Goal: Information Seeking & Learning: Learn about a topic

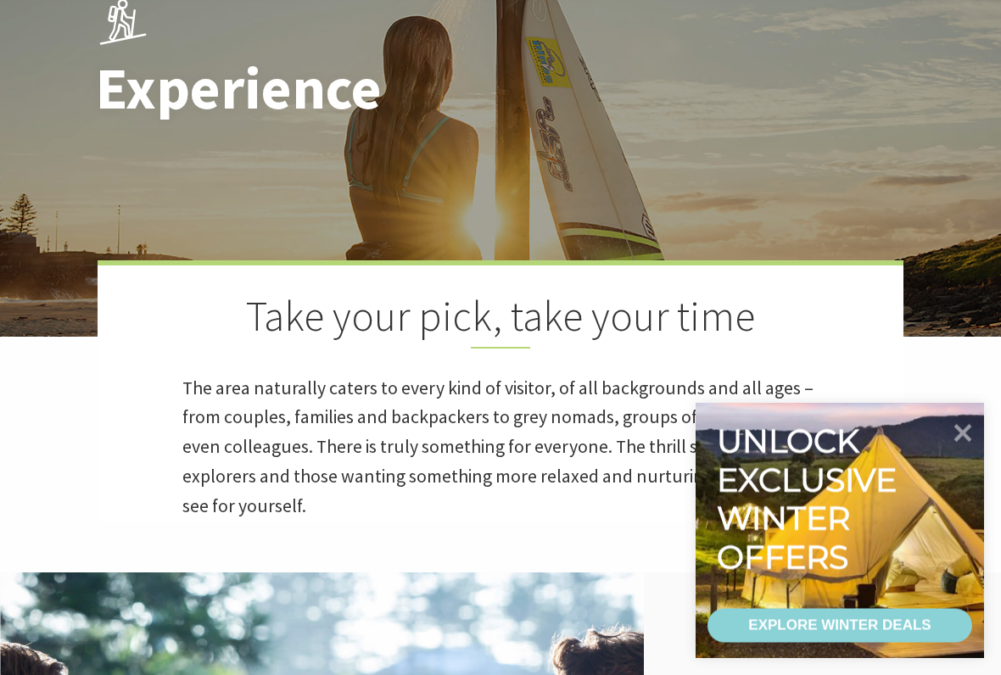
scroll to position [224, 0]
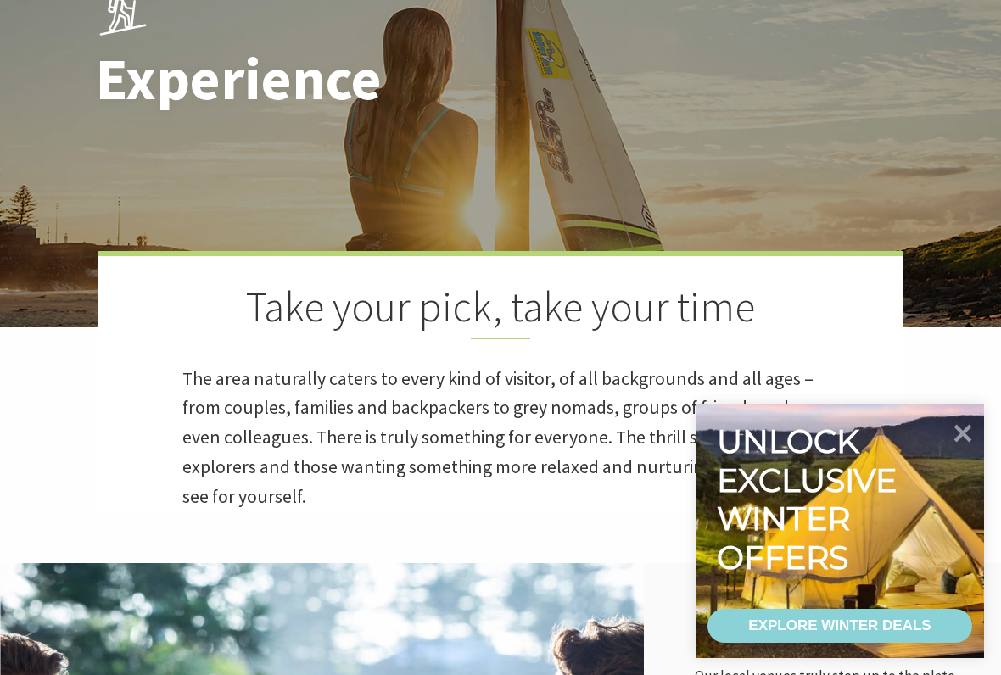
click at [969, 434] on icon at bounding box center [963, 434] width 36 height 36
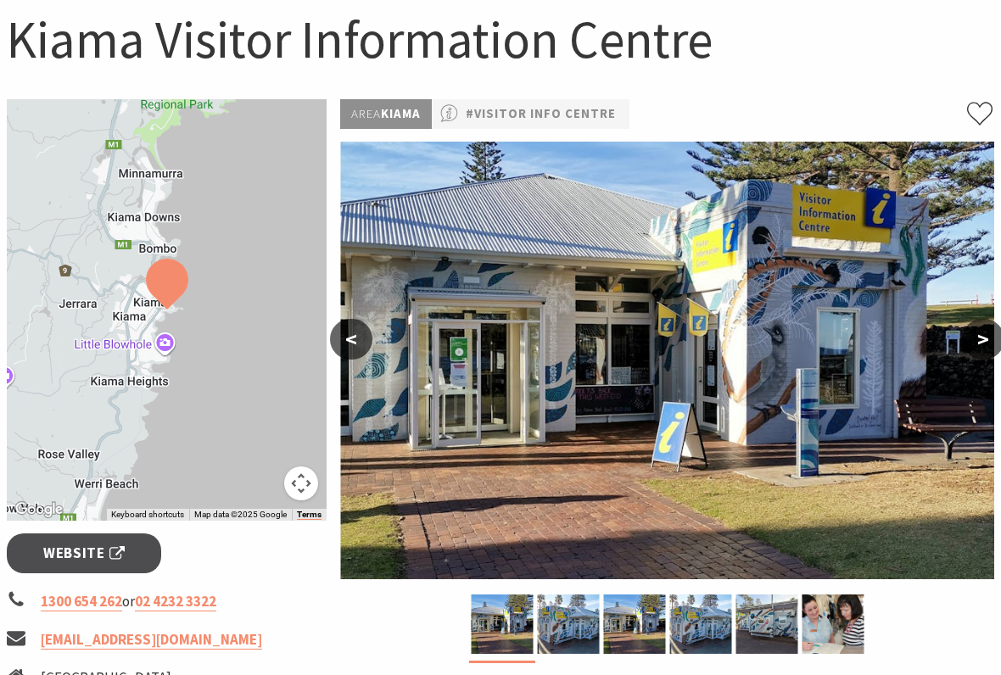
scroll to position [173, 0]
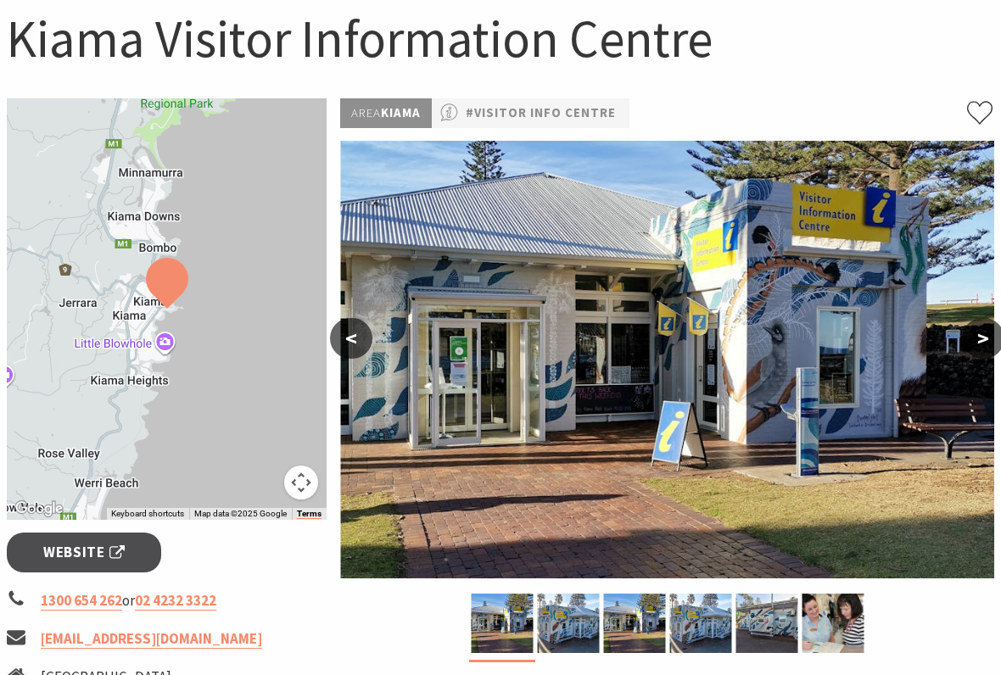
click at [164, 335] on div at bounding box center [167, 309] width 320 height 422
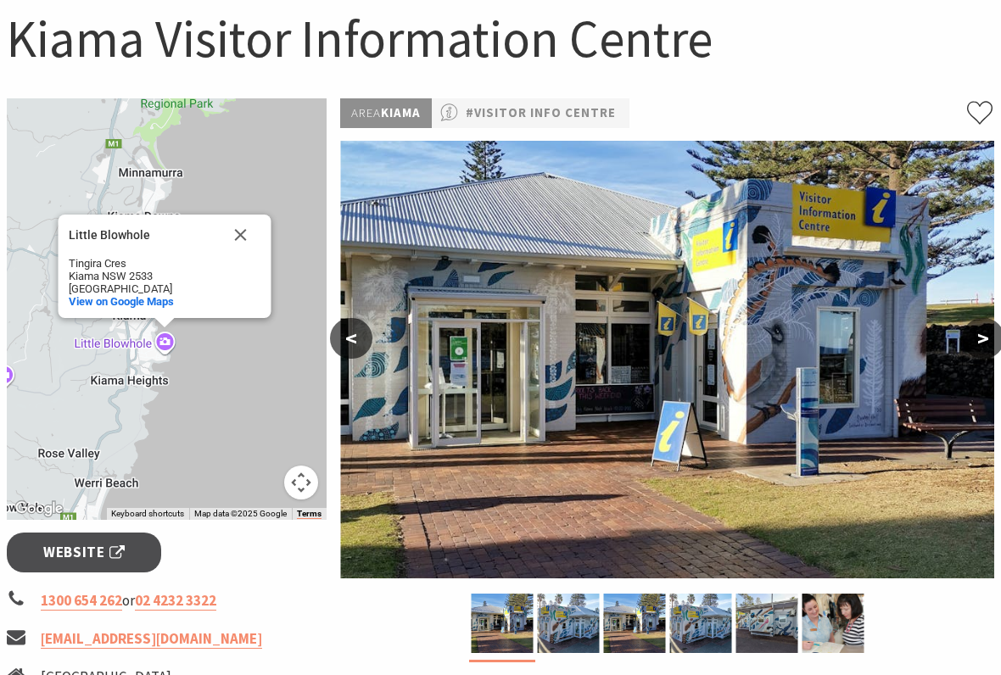
click at [45, 387] on div "Little Blowhole Little Blowhole Tingira Cres Kiama NSW 2533 Australia View on G…" at bounding box center [167, 309] width 320 height 422
click at [243, 223] on button "Close" at bounding box center [240, 235] width 41 height 41
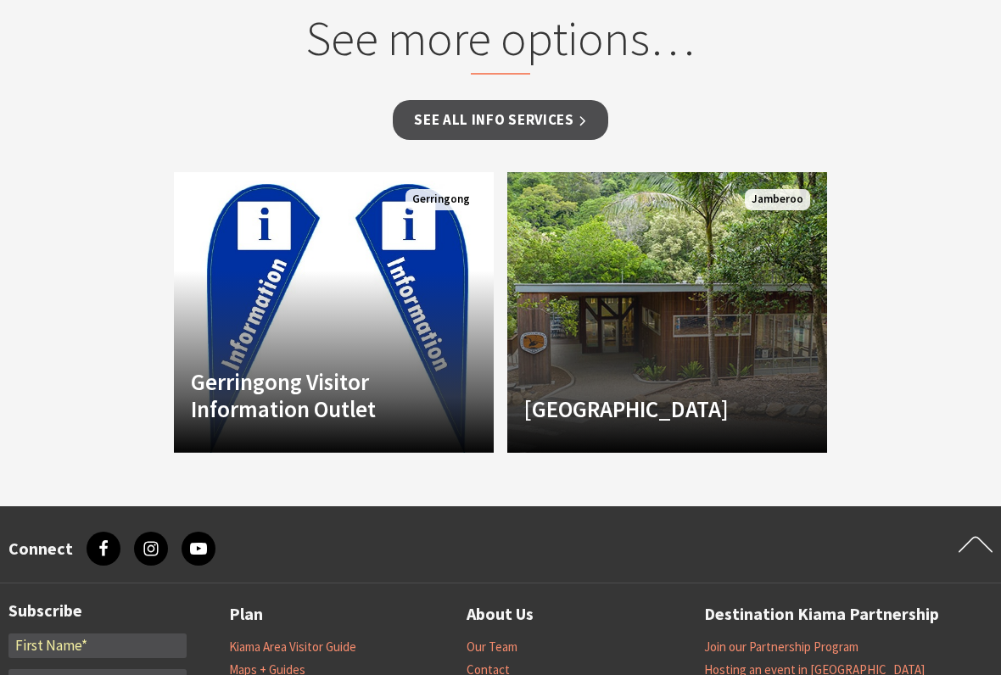
scroll to position [1492, 0]
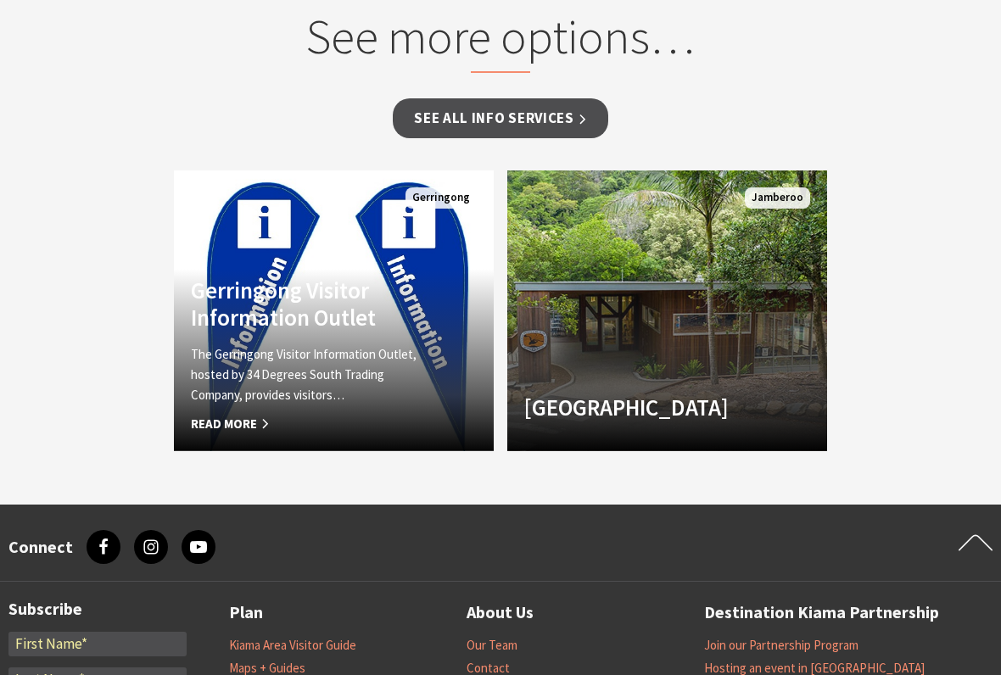
click at [226, 414] on span "Read More" at bounding box center [310, 424] width 238 height 20
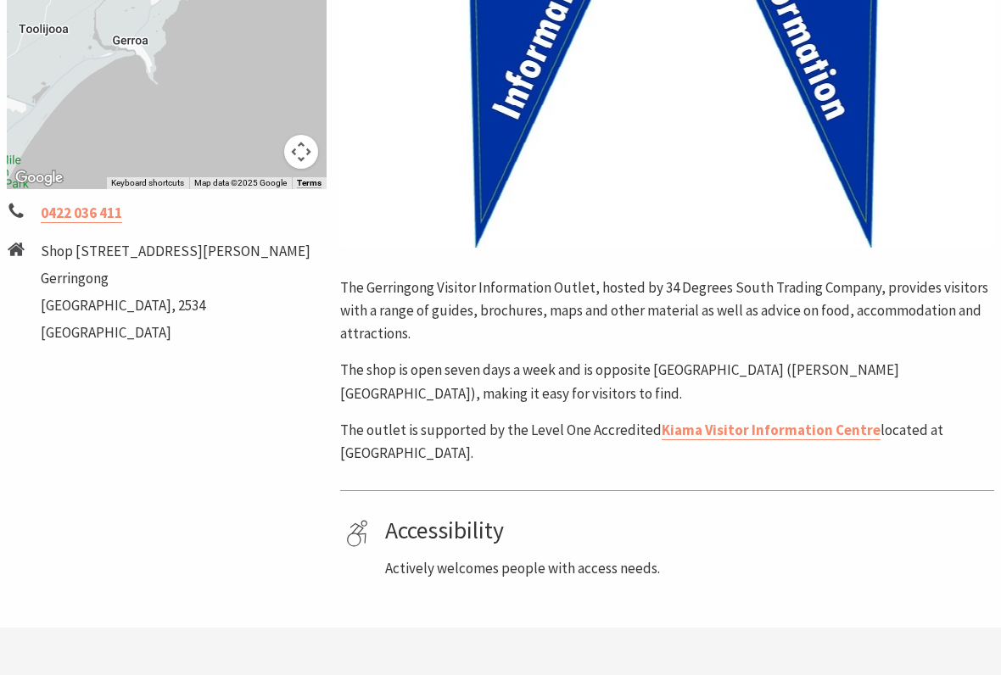
scroll to position [504, 0]
click at [20, 397] on div "To navigate the map with touch gestures double-tap and hold your finger on the …" at bounding box center [166, 175] width 333 height 814
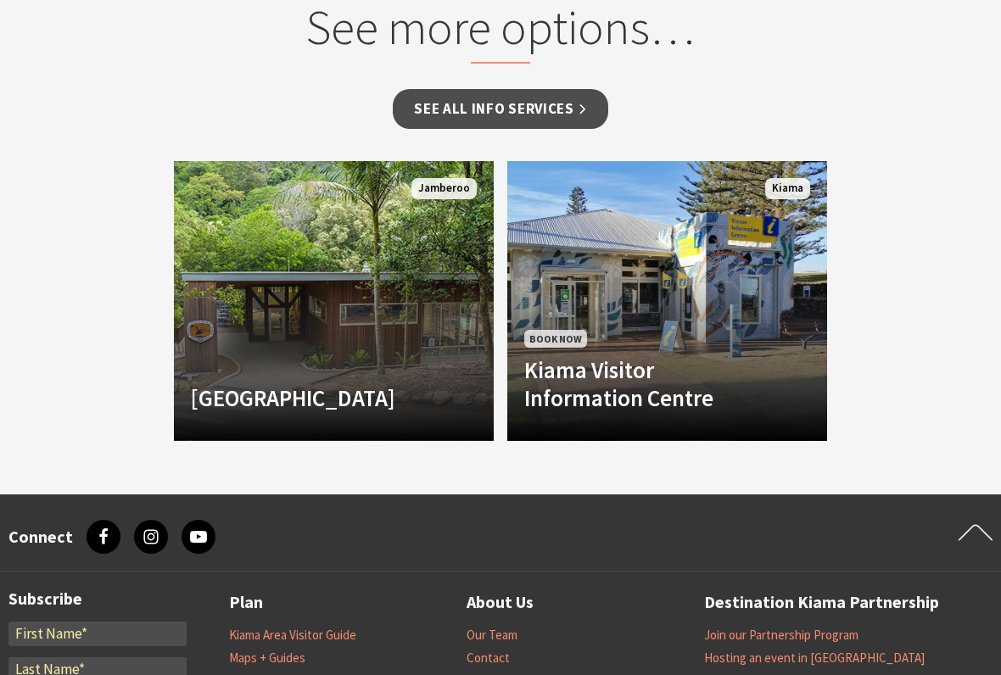
scroll to position [1180, 0]
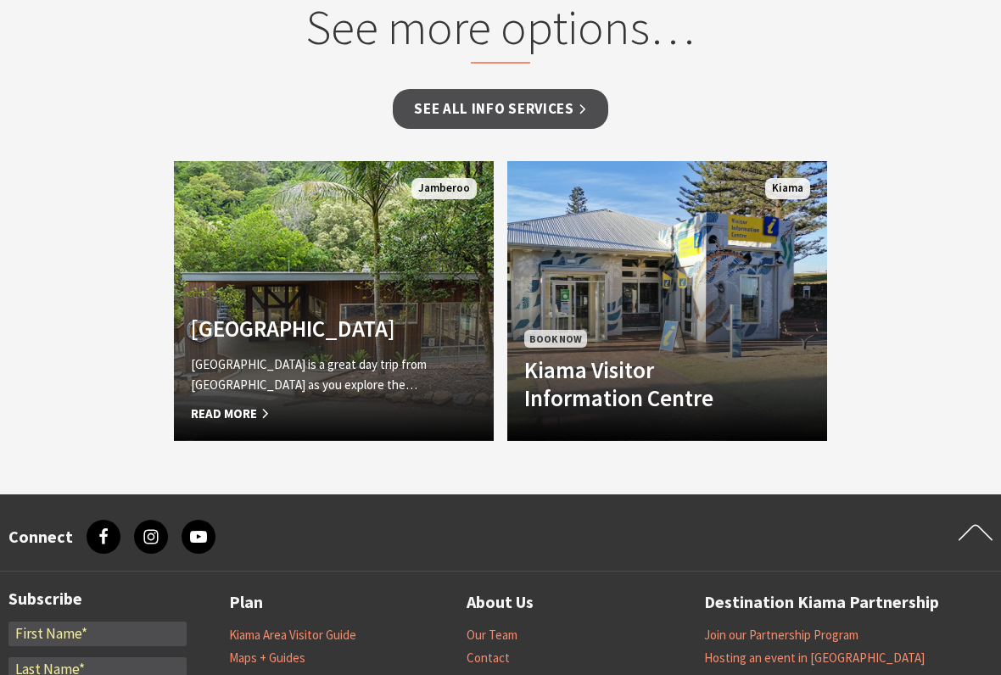
click at [223, 413] on span "Read More" at bounding box center [310, 414] width 238 height 20
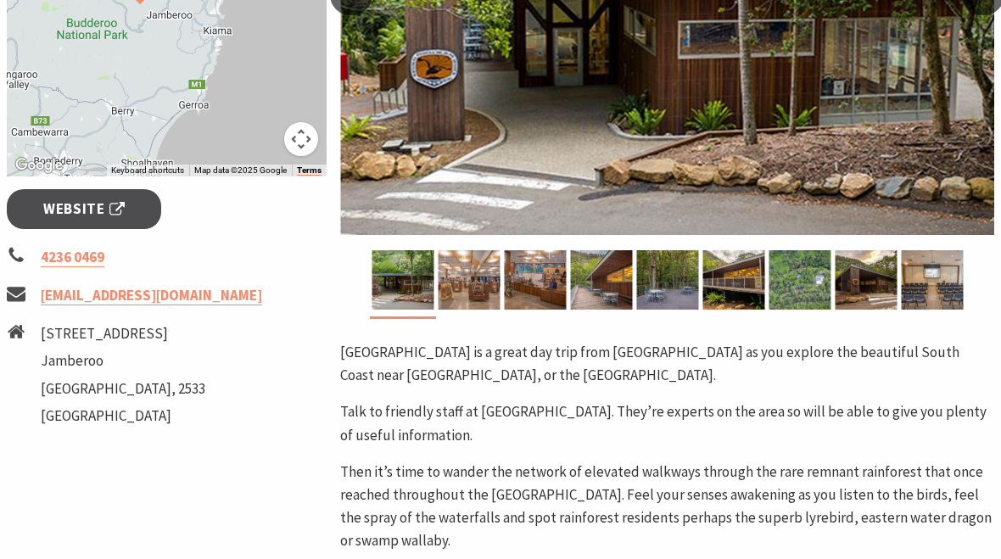
scroll to position [517, 0]
click at [470, 267] on img at bounding box center [469, 279] width 62 height 59
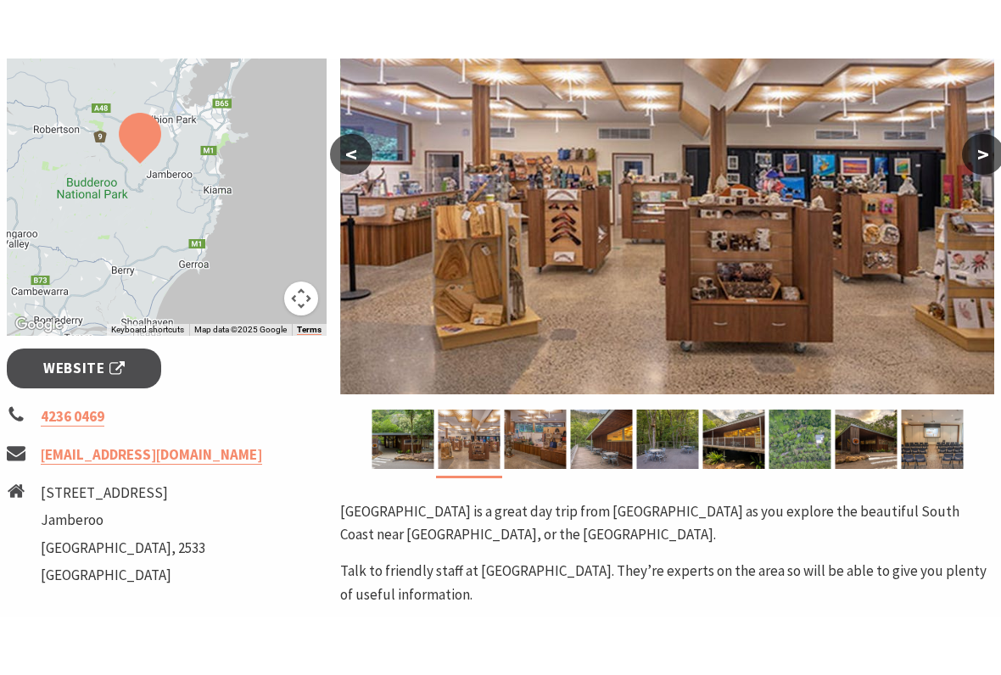
scroll to position [402, 0]
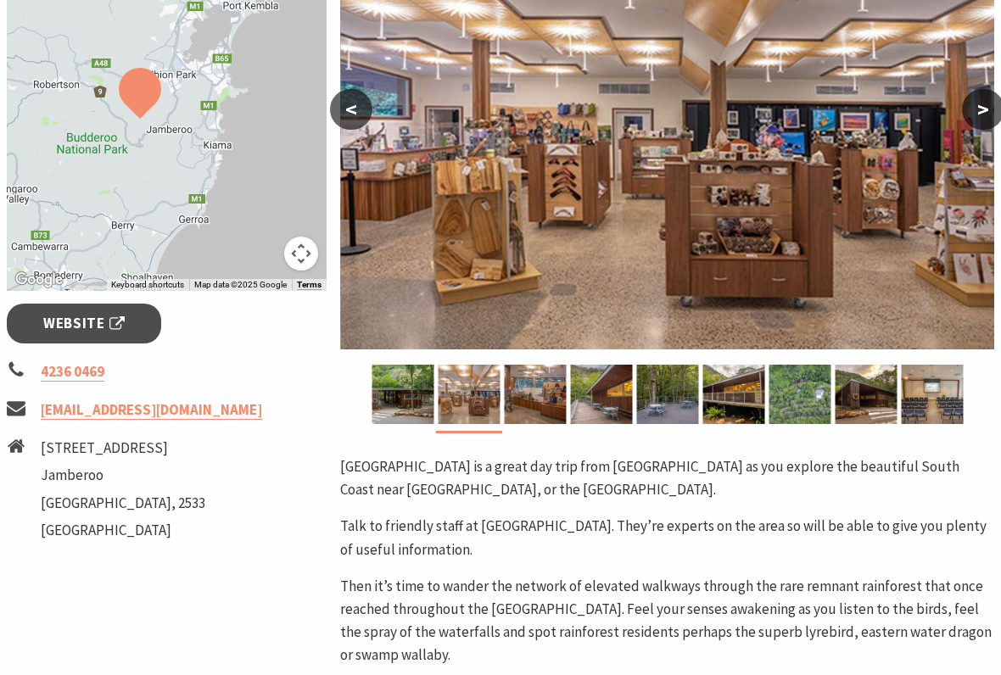
click at [539, 379] on img at bounding box center [535, 394] width 62 height 59
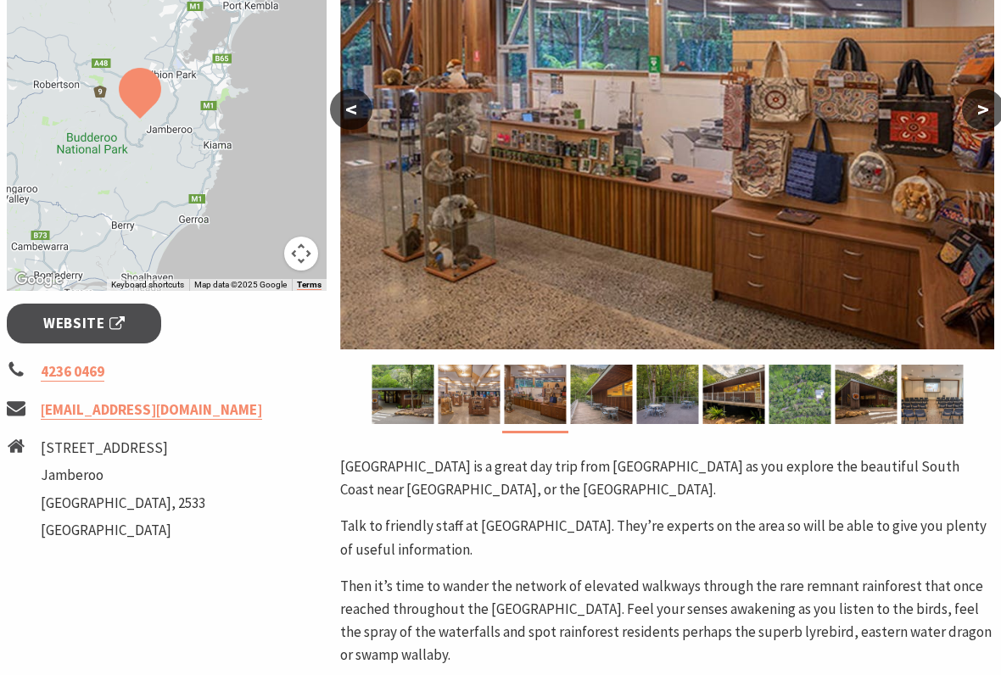
click at [602, 388] on img at bounding box center [601, 394] width 62 height 59
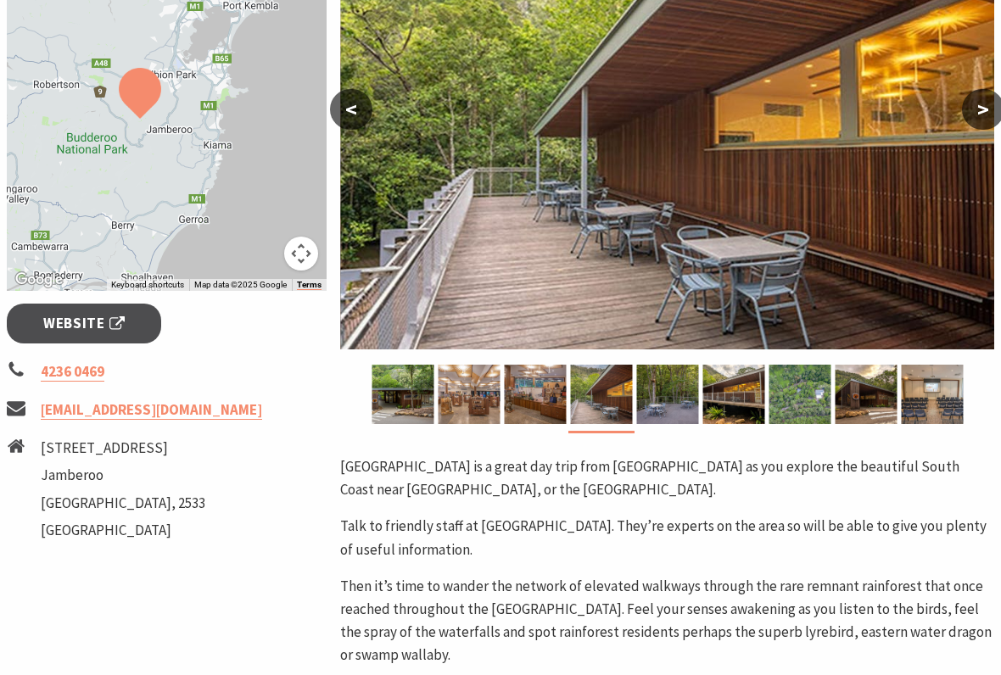
click at [659, 389] on img at bounding box center [667, 394] width 62 height 59
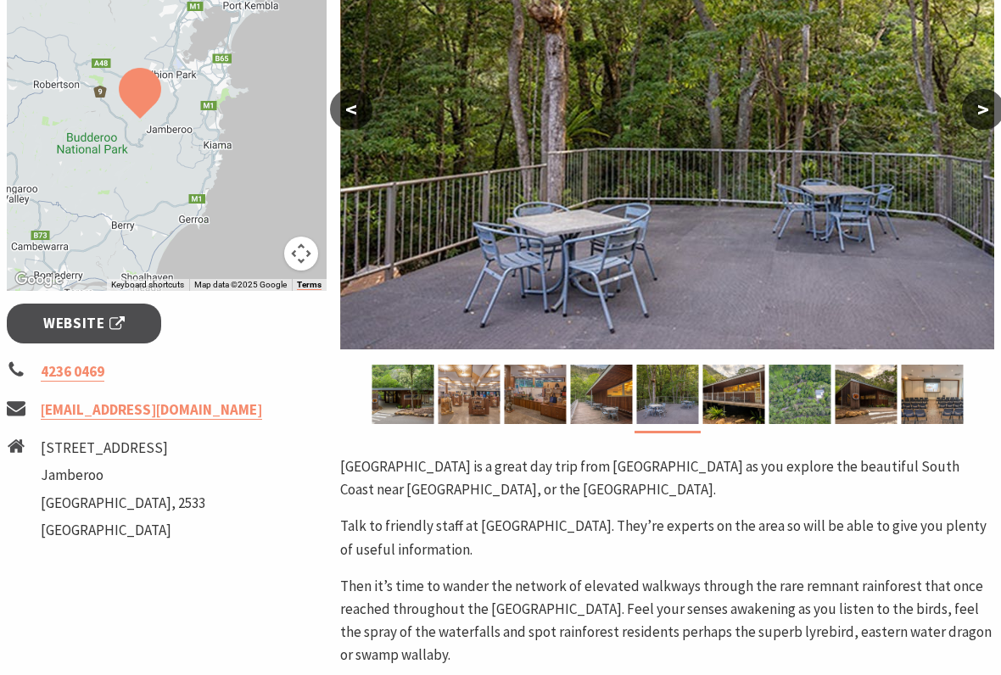
click at [730, 389] on img at bounding box center [733, 394] width 62 height 59
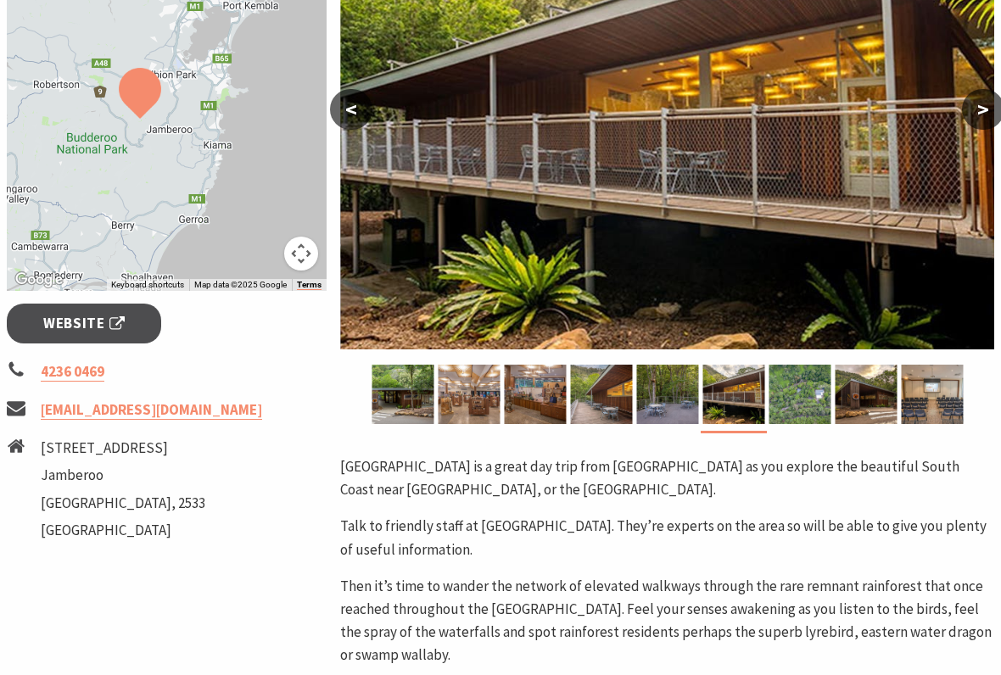
click at [792, 381] on img at bounding box center [800, 394] width 62 height 59
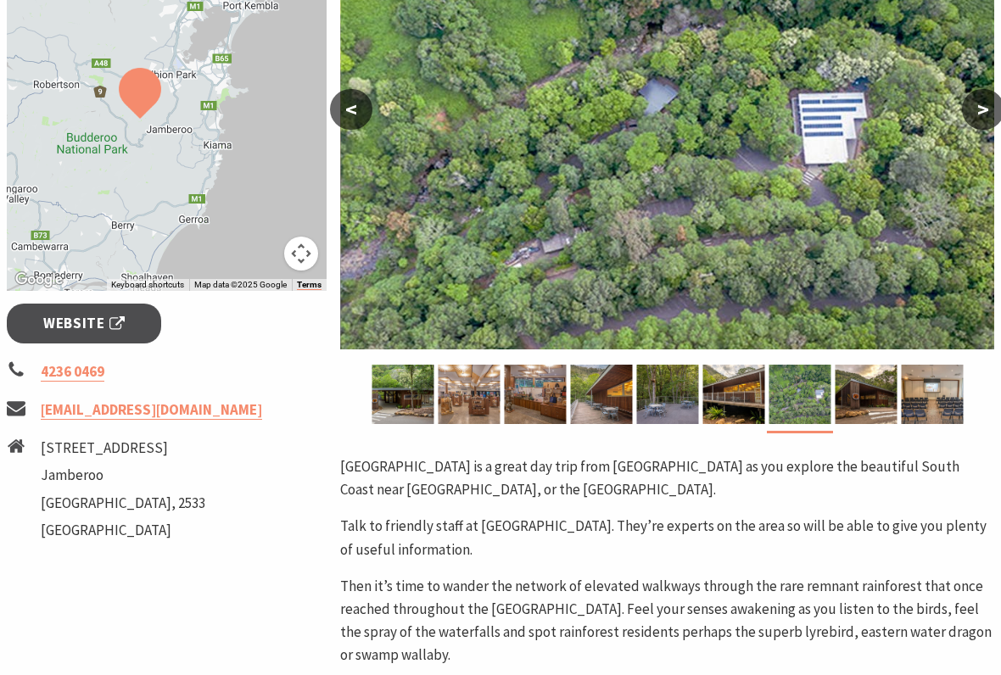
click at [872, 385] on img at bounding box center [866, 394] width 62 height 59
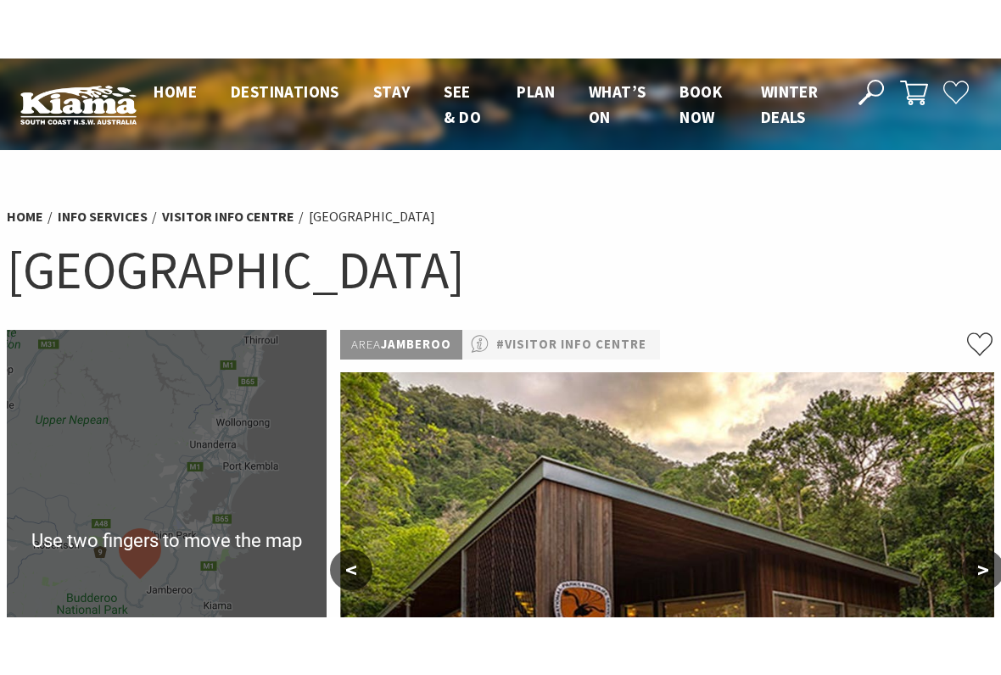
scroll to position [2, 0]
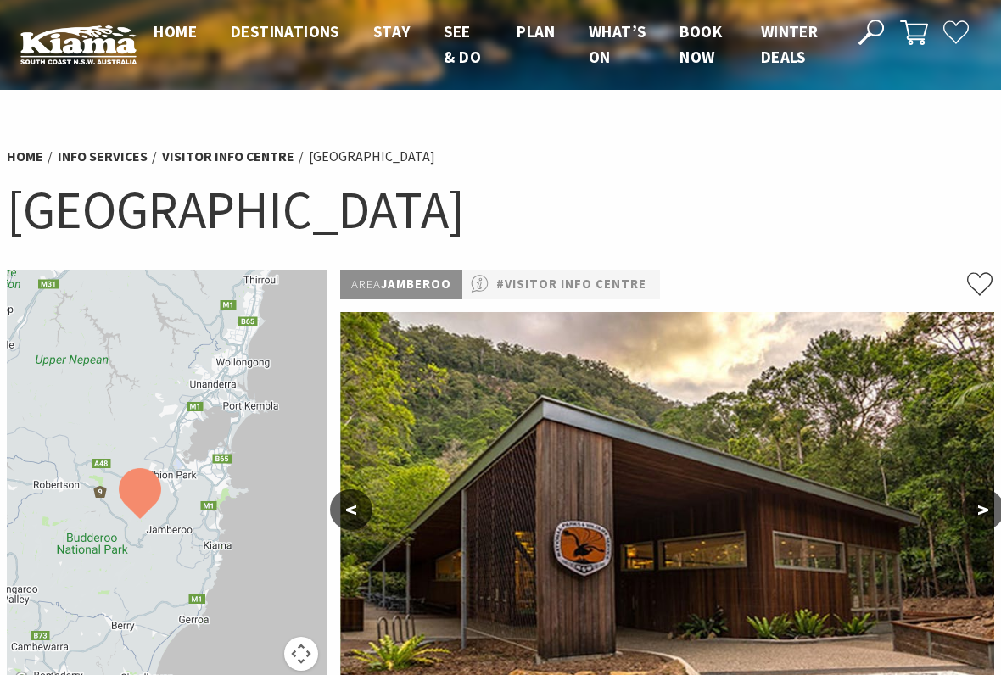
click at [570, 281] on link "#Visitor Info Centre" at bounding box center [571, 284] width 150 height 21
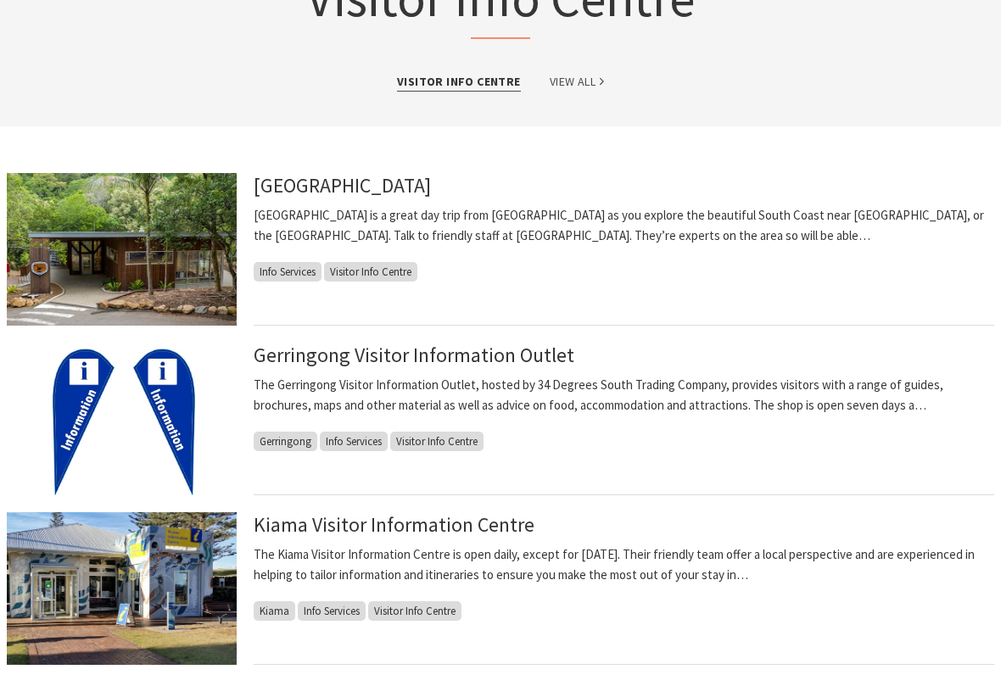
scroll to position [210, 0]
click at [379, 266] on span "Visitor Info Centre" at bounding box center [370, 272] width 93 height 20
click at [283, 518] on link "Kiama Visitor Information Centre" at bounding box center [394, 524] width 281 height 25
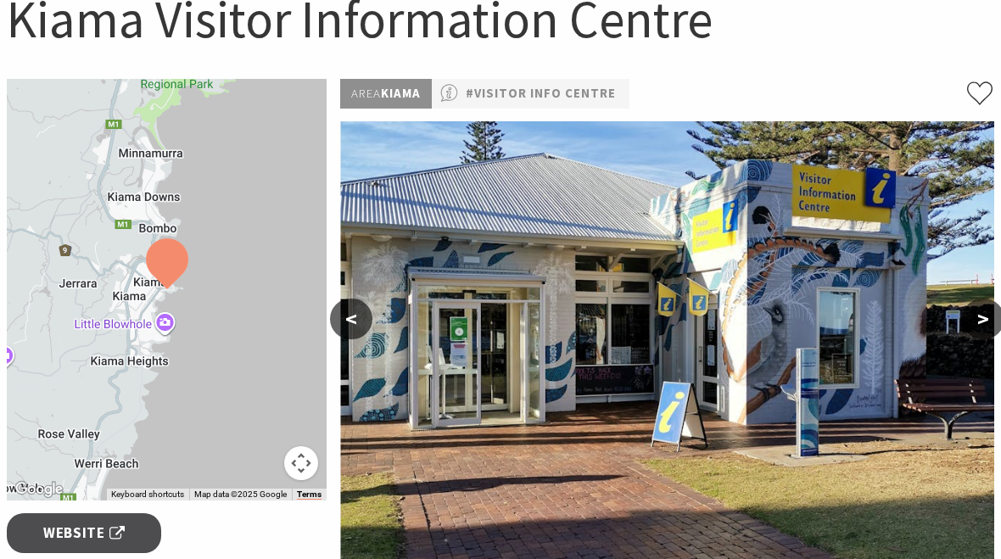
scroll to position [192, 0]
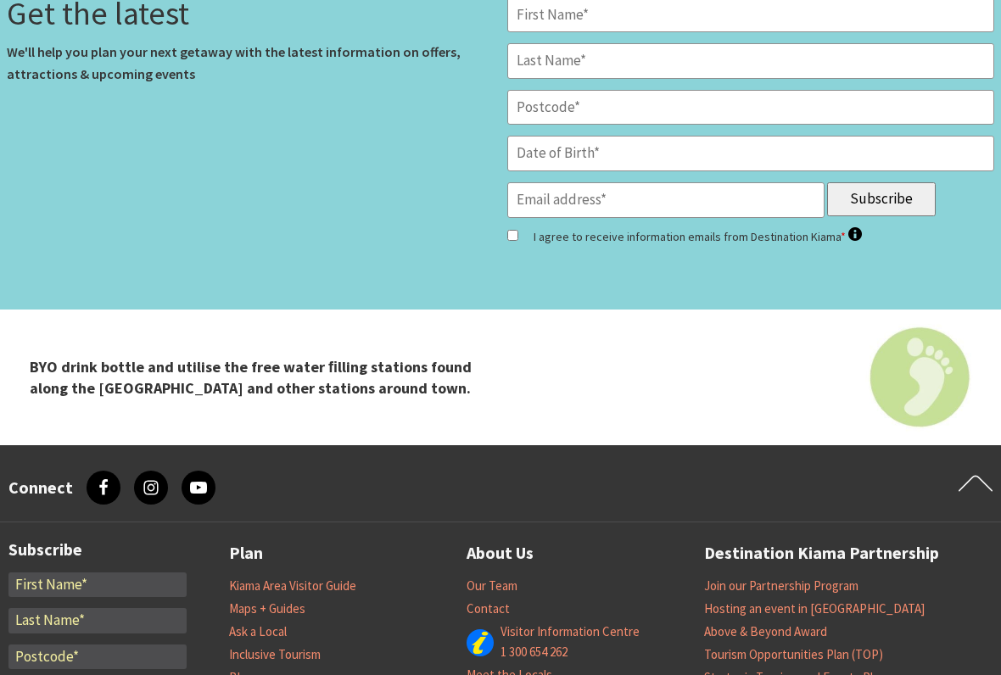
scroll to position [5760, 0]
click at [281, 558] on link "Kiama Area Visitor Guide" at bounding box center [292, 586] width 127 height 17
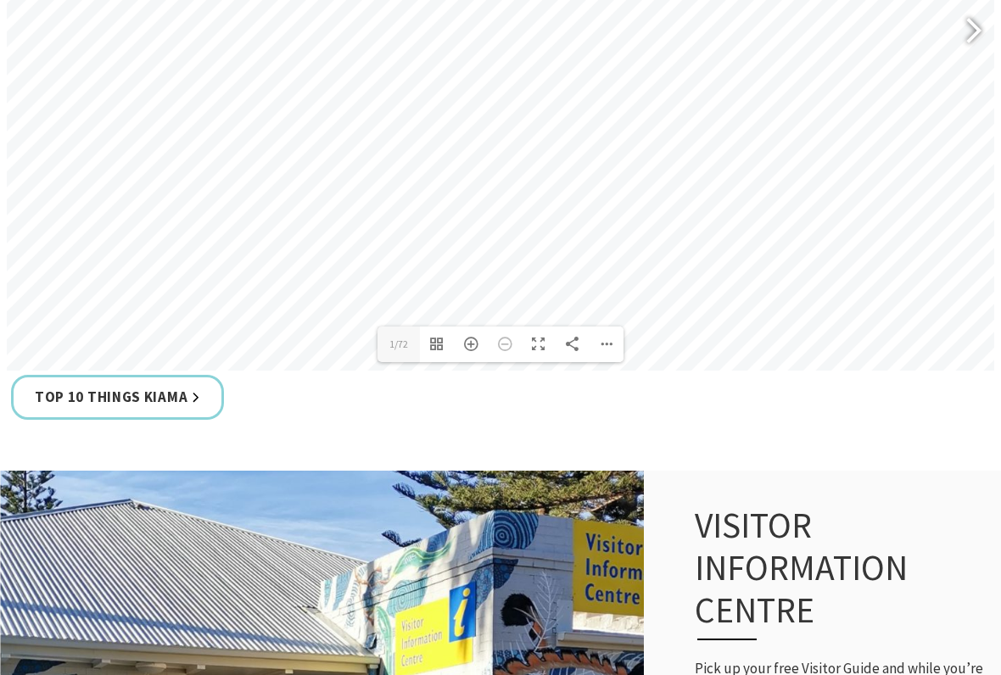
scroll to position [1059, 0]
click at [77, 394] on link "Top 10 Things Kiama" at bounding box center [117, 397] width 213 height 45
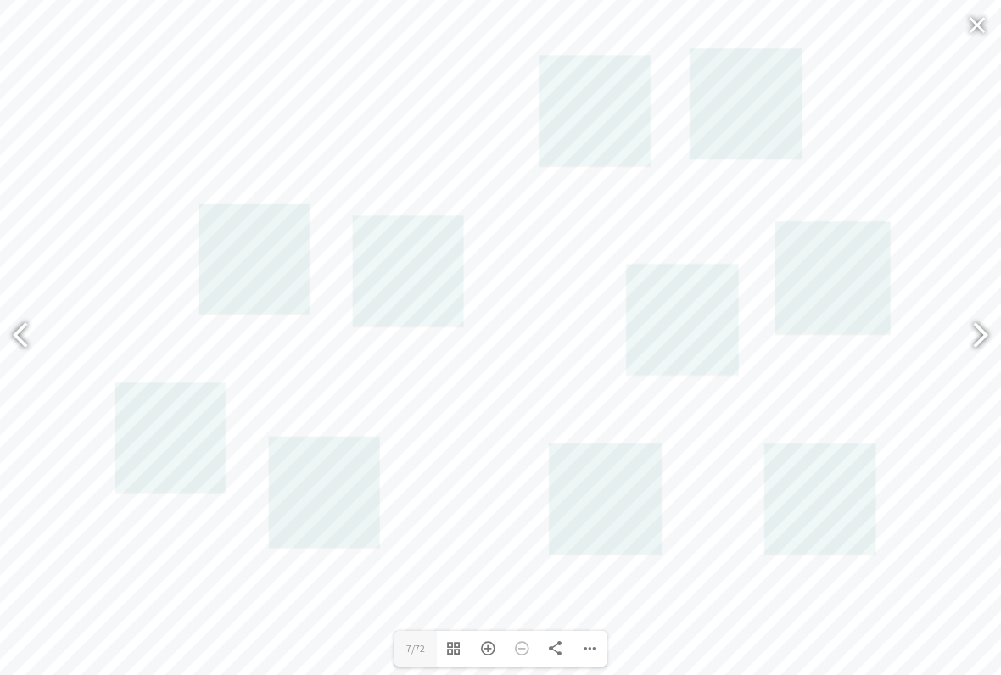
click at [820, 336] on link at bounding box center [832, 279] width 115 height 114
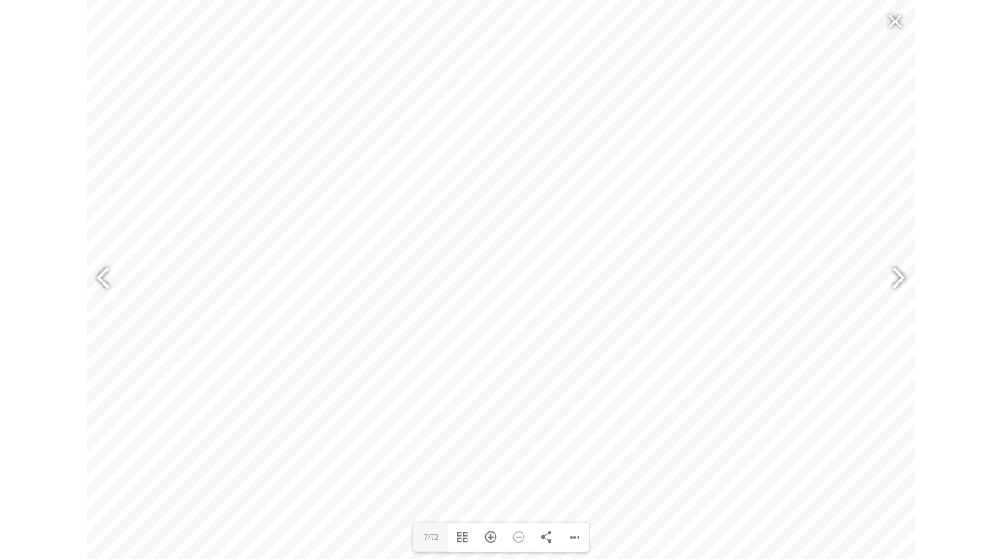
scroll to position [1106, 0]
click at [990, 269] on div at bounding box center [973, 280] width 39 height 62
click at [989, 281] on div at bounding box center [973, 280] width 39 height 62
click at [25, 283] on div at bounding box center [27, 280] width 39 height 62
click at [19, 281] on div at bounding box center [27, 280] width 39 height 62
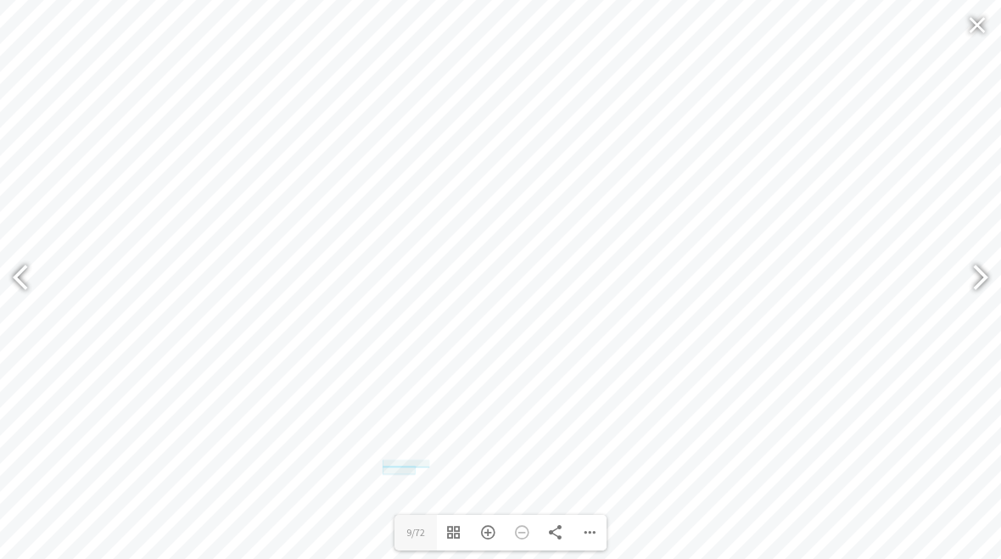
click at [21, 279] on div at bounding box center [27, 280] width 39 height 62
type input "7"
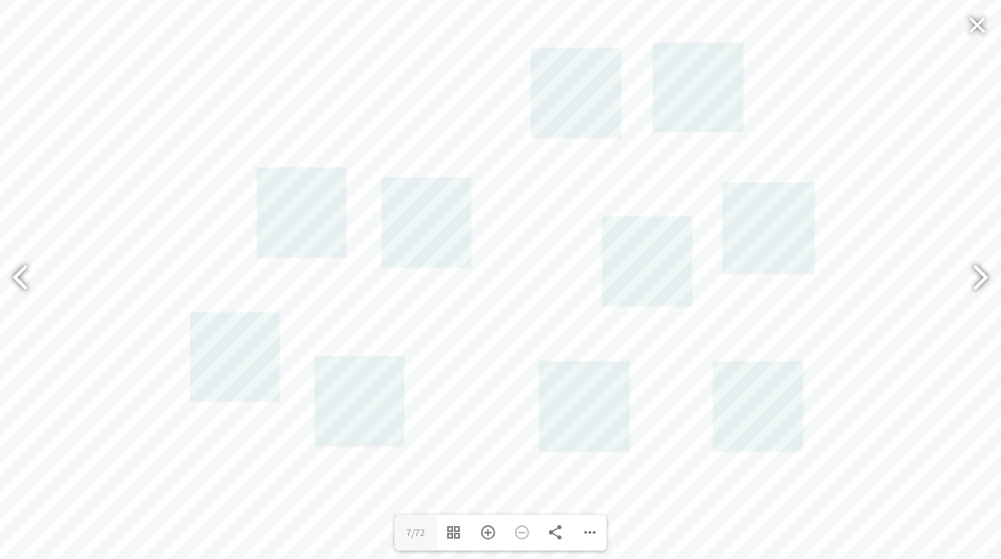
click at [629, 259] on link at bounding box center [647, 261] width 91 height 90
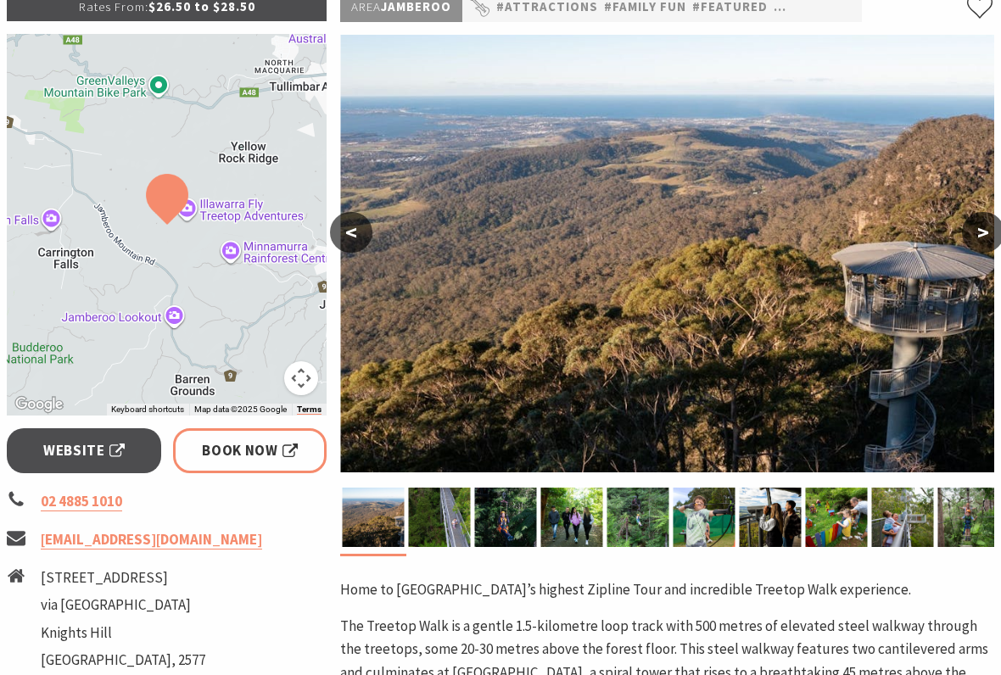
scroll to position [280, 0]
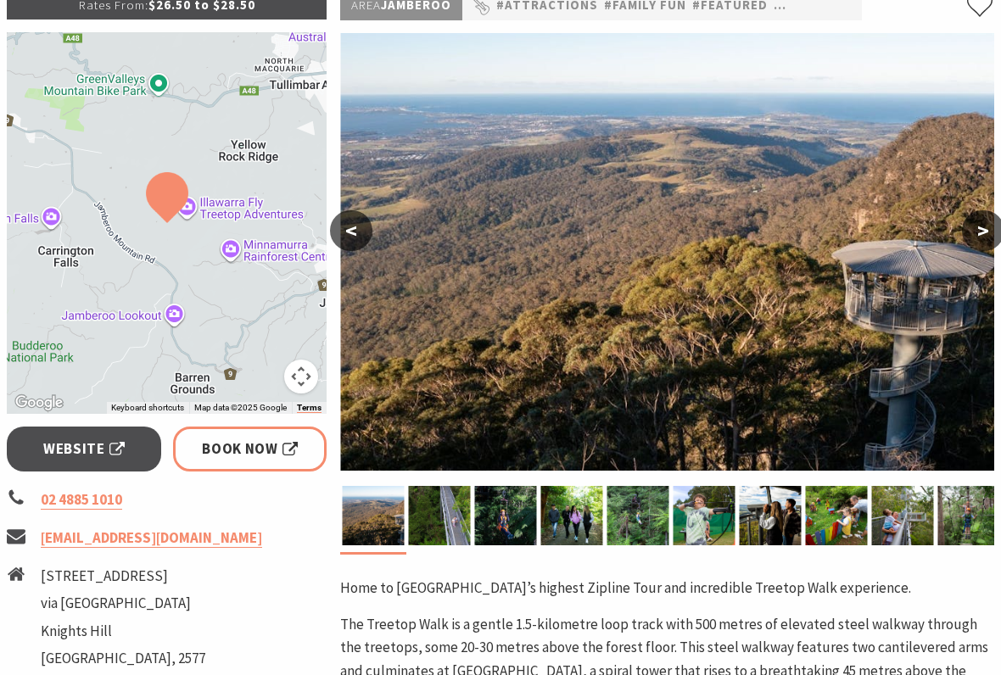
click at [76, 439] on span "Website" at bounding box center [83, 450] width 81 height 23
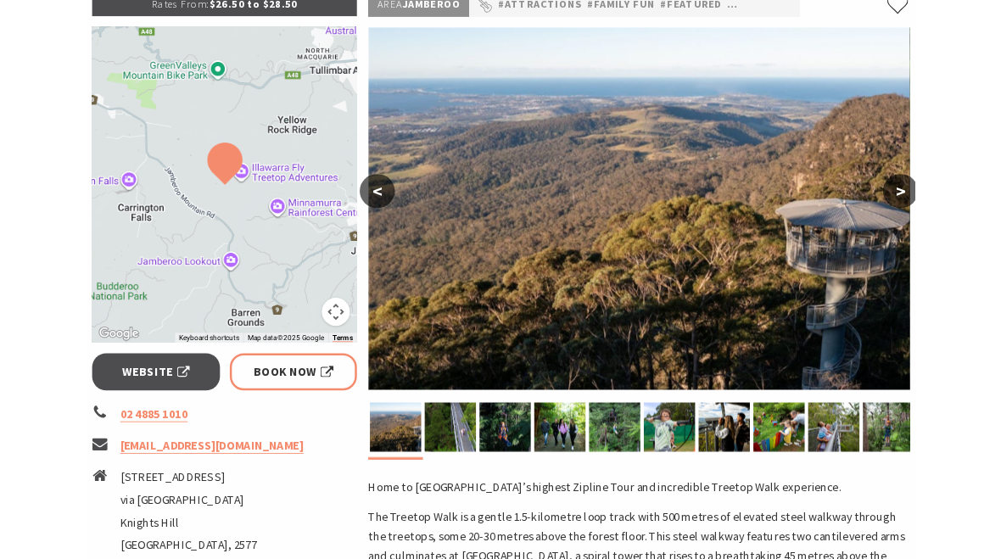
scroll to position [328, 0]
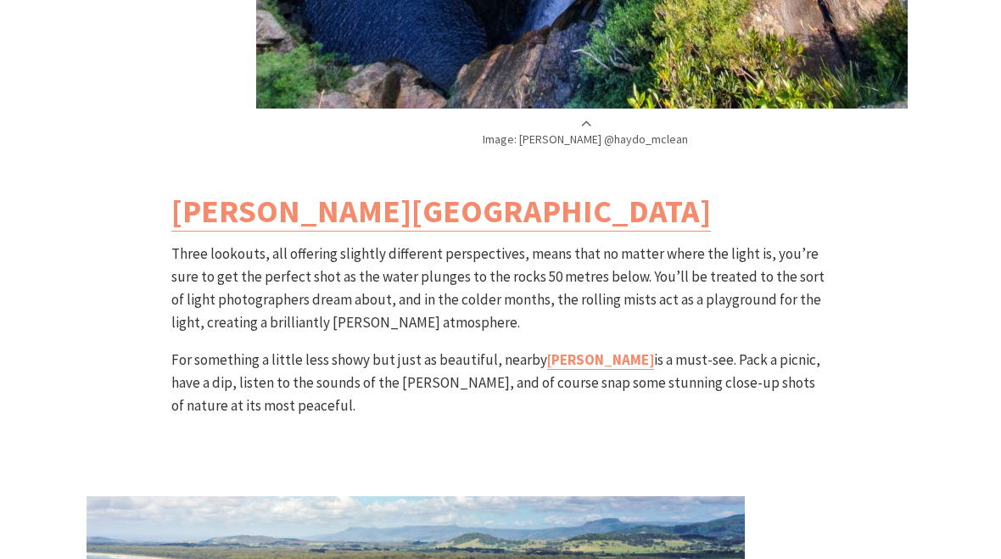
scroll to position [4780, 0]
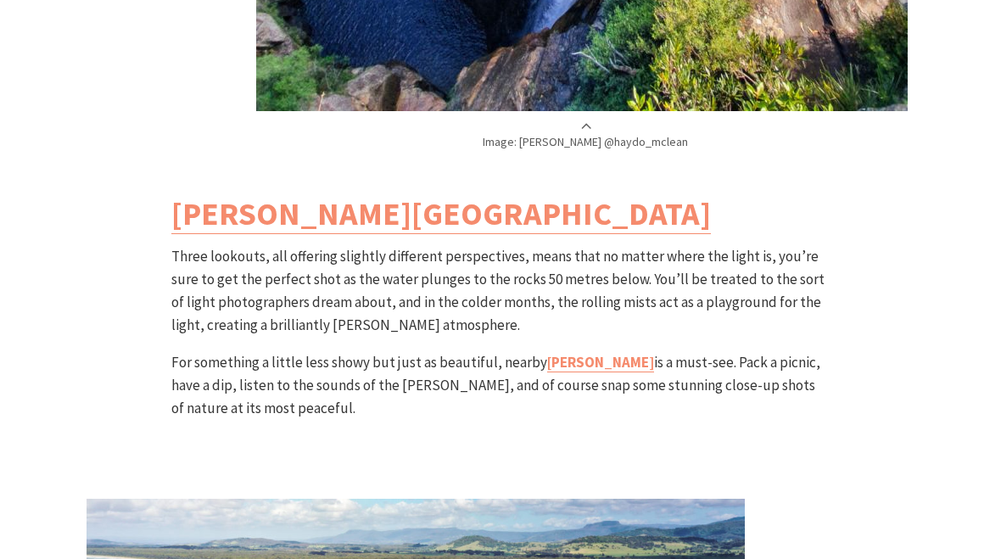
click at [215, 210] on link "[PERSON_NAME][GEOGRAPHIC_DATA]" at bounding box center [441, 213] width 540 height 41
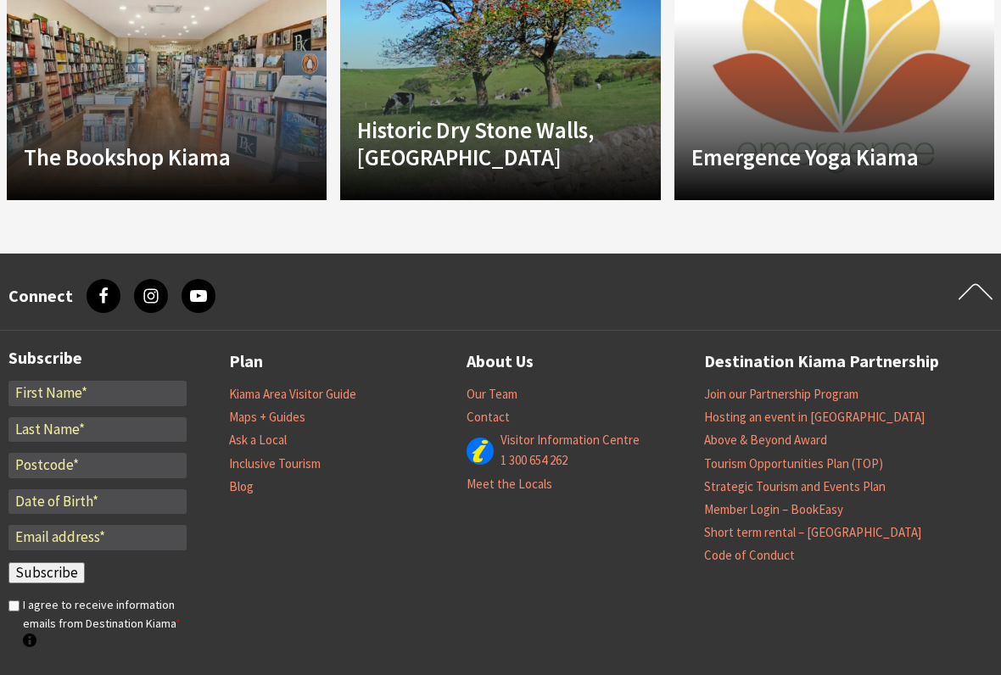
scroll to position [1681, 0]
click at [250, 409] on link "Maps + Guides" at bounding box center [267, 417] width 76 height 17
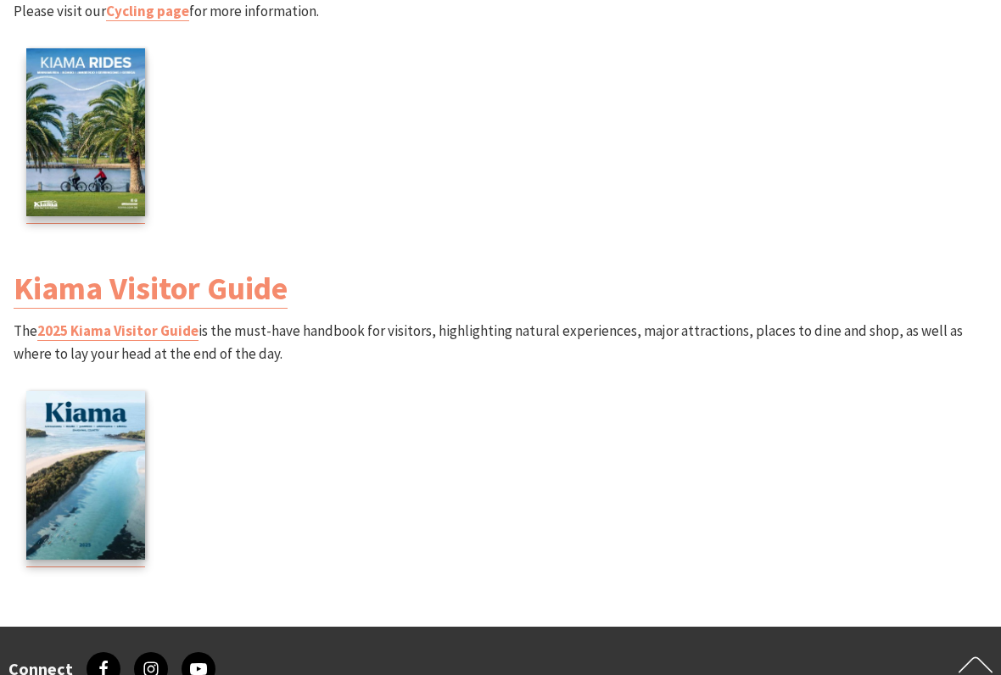
scroll to position [2203, 0]
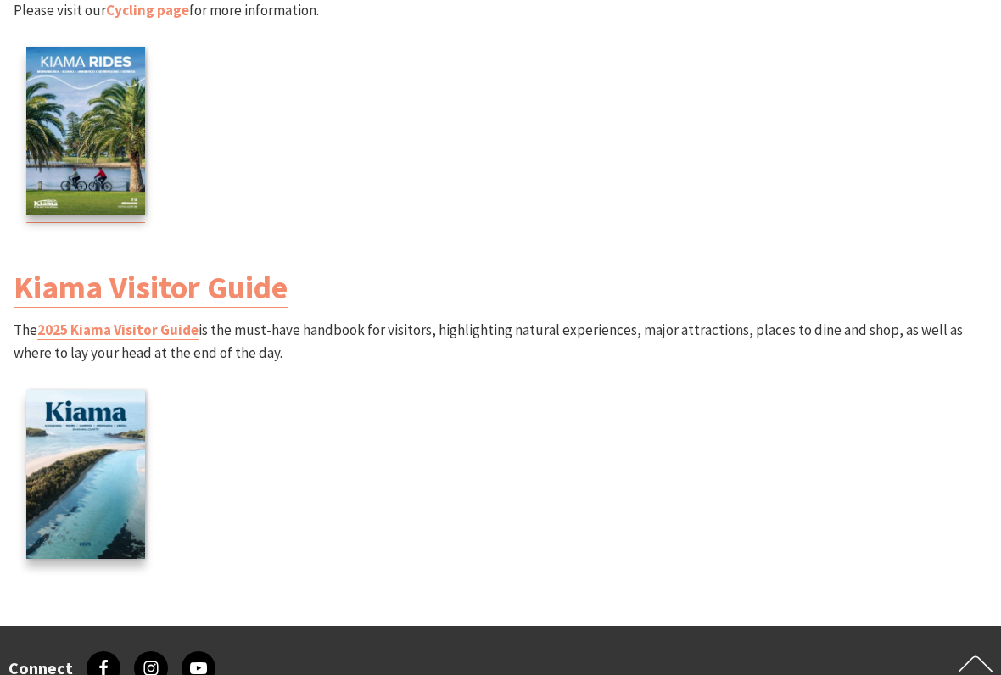
click at [92, 332] on link "2025 Kiama Visitor Guide" at bounding box center [117, 331] width 161 height 20
